Goal: Transaction & Acquisition: Purchase product/service

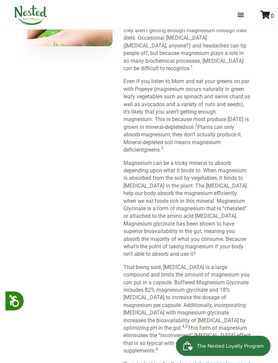
scroll to position [868, 0]
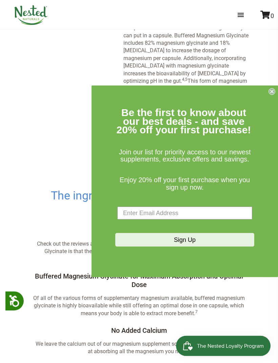
click at [274, 95] on circle "Close dialog" at bounding box center [272, 91] width 6 height 6
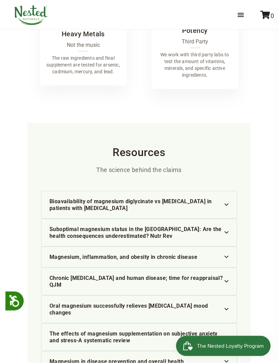
scroll to position [1997, 0]
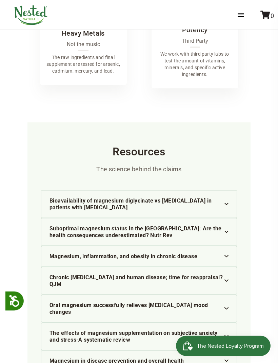
click at [233, 246] on li "Magnesium, inflammation, and obesity in chronic disease Nielsen FH. Magnesium, …" at bounding box center [139, 256] width 196 height 21
click at [228, 253] on div "Magnesium, inflammation, and obesity in chronic disease" at bounding box center [138, 256] width 179 height 7
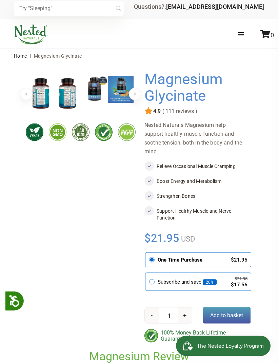
scroll to position [4, 0]
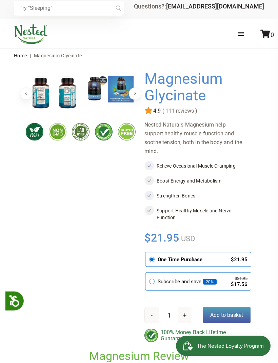
click at [232, 317] on button "Add to basket" at bounding box center [227, 315] width 48 height 16
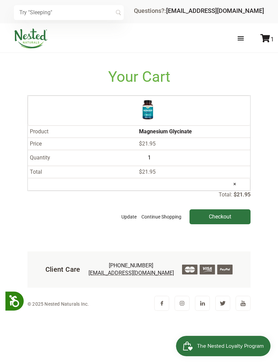
click at [224, 217] on input "Checkout" at bounding box center [220, 216] width 61 height 15
